Goal: Information Seeking & Learning: Learn about a topic

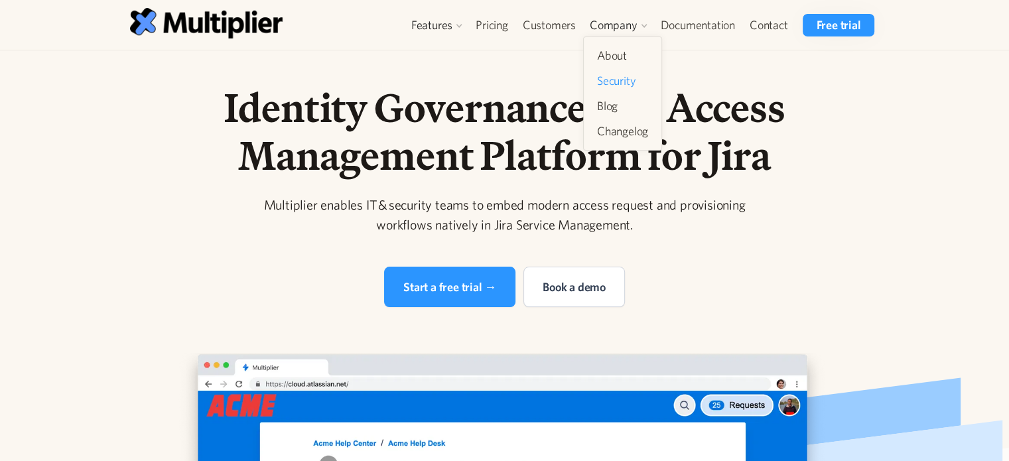
click at [624, 73] on link "Security" at bounding box center [623, 81] width 62 height 24
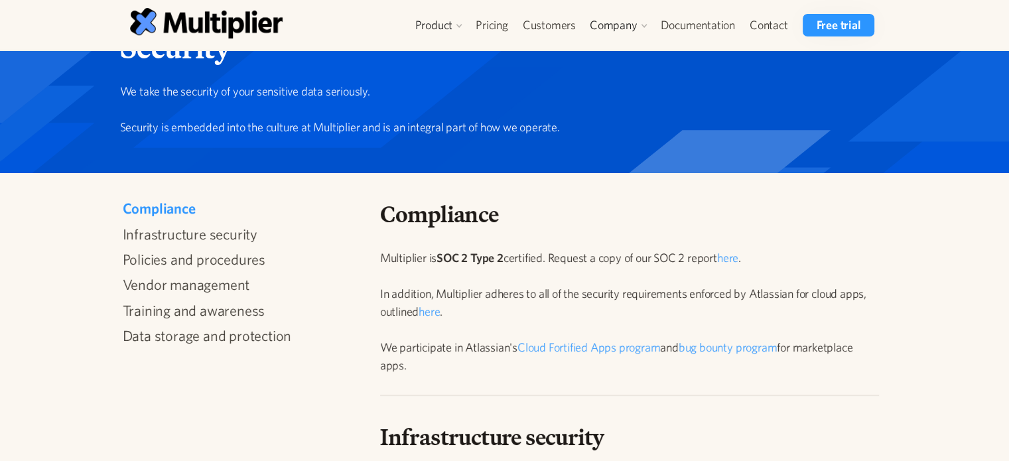
scroll to position [50, 0]
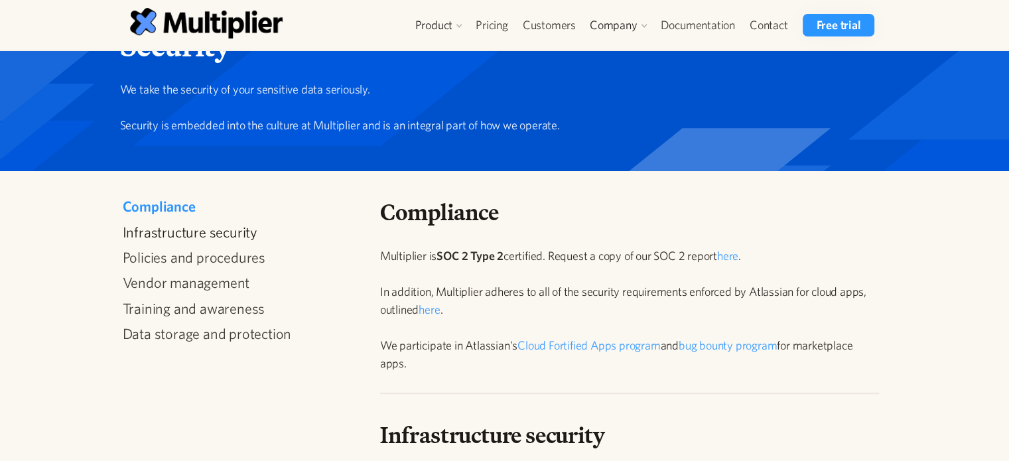
click at [244, 238] on link "Infrastructure security" at bounding box center [240, 232] width 234 height 17
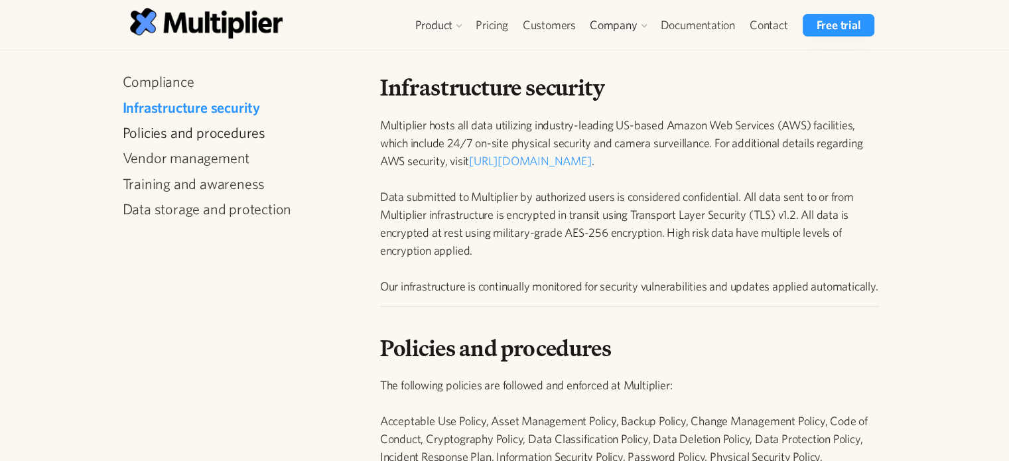
click at [222, 135] on link "Policies and procedures" at bounding box center [240, 132] width 234 height 17
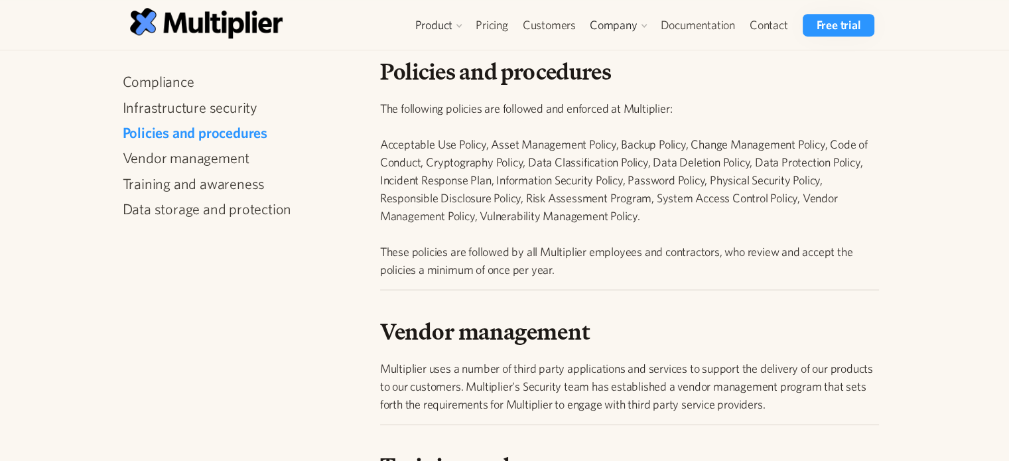
scroll to position [675, 0]
click at [207, 167] on div "Compliance Infrastructure security Policies and procedures Vendor management Tr…" at bounding box center [240, 149] width 234 height 153
click at [209, 155] on link "Vendor management" at bounding box center [240, 157] width 234 height 17
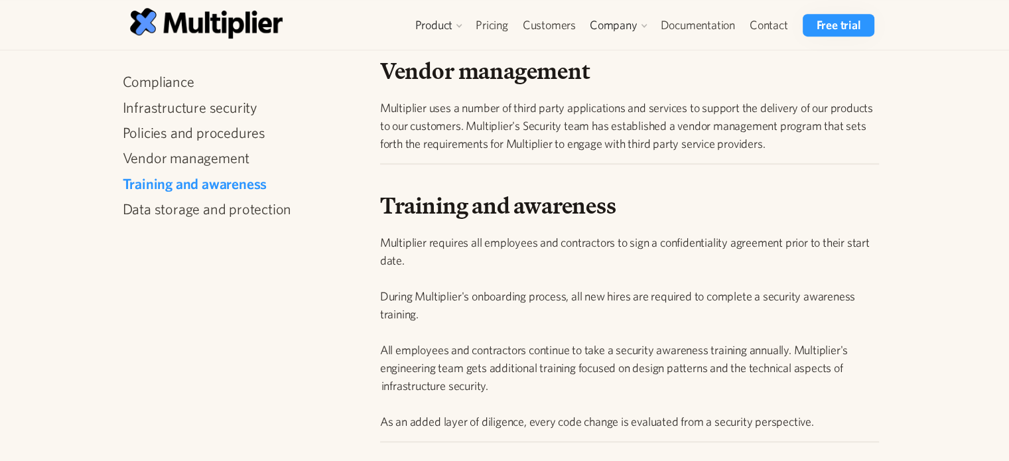
click at [246, 180] on link "Training and awareness" at bounding box center [240, 183] width 234 height 17
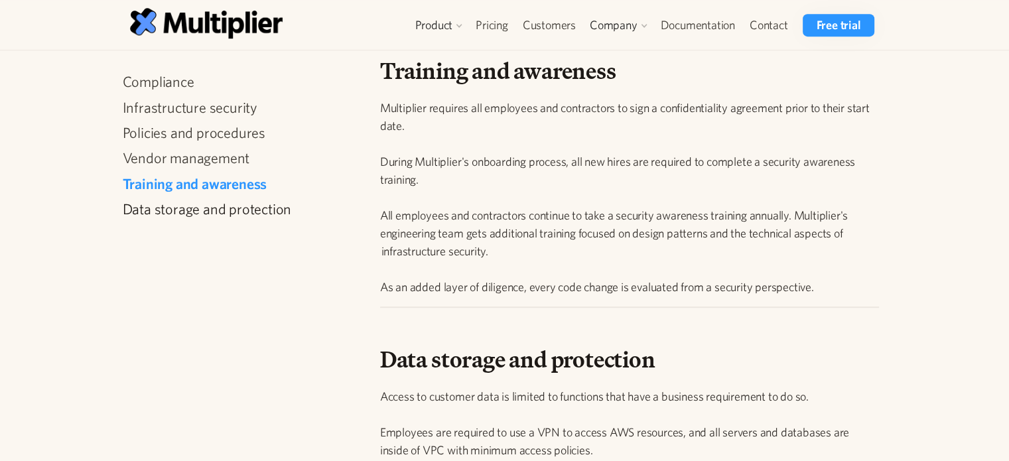
click at [263, 212] on link "Data storage and protection" at bounding box center [240, 208] width 234 height 17
